Goal: Task Accomplishment & Management: Use online tool/utility

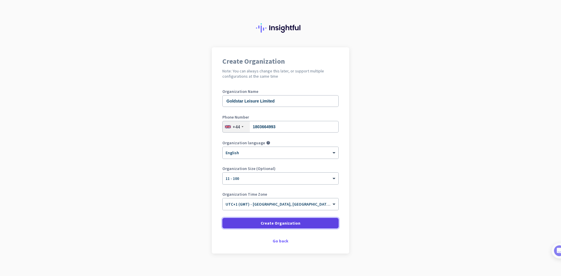
click at [276, 225] on span "Create Organization" at bounding box center [280, 223] width 40 height 6
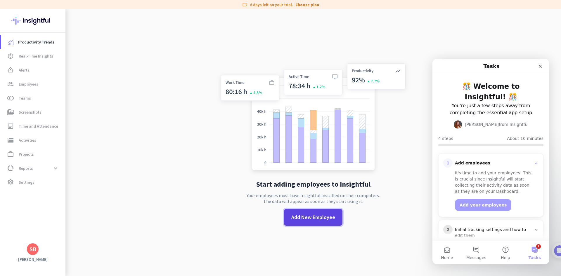
click at [300, 222] on span at bounding box center [313, 217] width 58 height 14
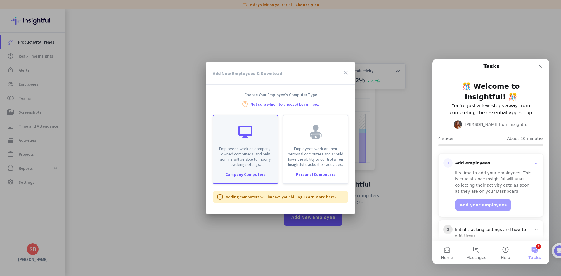
click at [252, 125] on div at bounding box center [245, 132] width 14 height 14
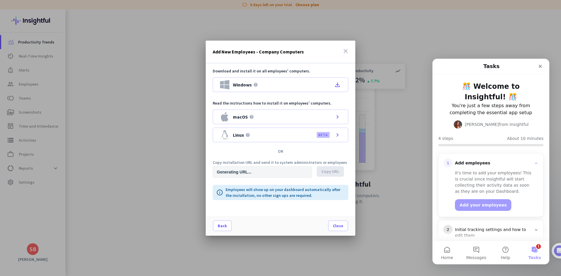
type input "[URL][DOMAIN_NAME]"
click at [267, 81] on div "Windows help file_download" at bounding box center [280, 84] width 135 height 15
click at [545, 64] on div "Close" at bounding box center [540, 66] width 11 height 11
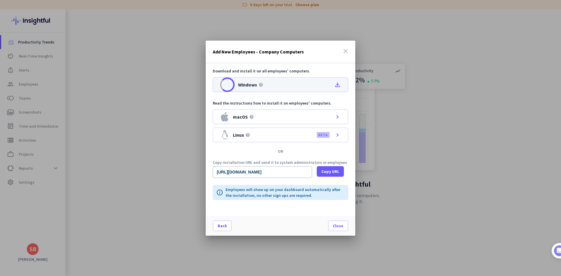
click at [340, 85] on icon "file_download" at bounding box center [337, 84] width 7 height 7
click at [332, 222] on span at bounding box center [337, 226] width 19 height 14
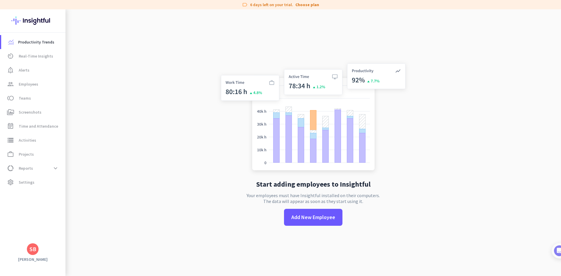
click at [312, 206] on div "Start adding employees to Insightful Your employees must have Insightful instal…" at bounding box center [312, 147] width 193 height 276
click at [313, 215] on span "Add New Employee" at bounding box center [313, 217] width 44 height 8
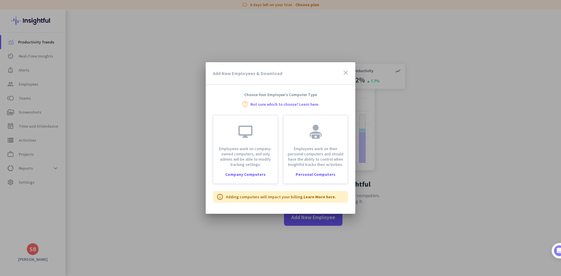
drag, startPoint x: 346, startPoint y: 71, endPoint x: 231, endPoint y: 45, distance: 117.9
click at [346, 71] on icon "close" at bounding box center [345, 72] width 7 height 7
